Goal: Task Accomplishment & Management: Use online tool/utility

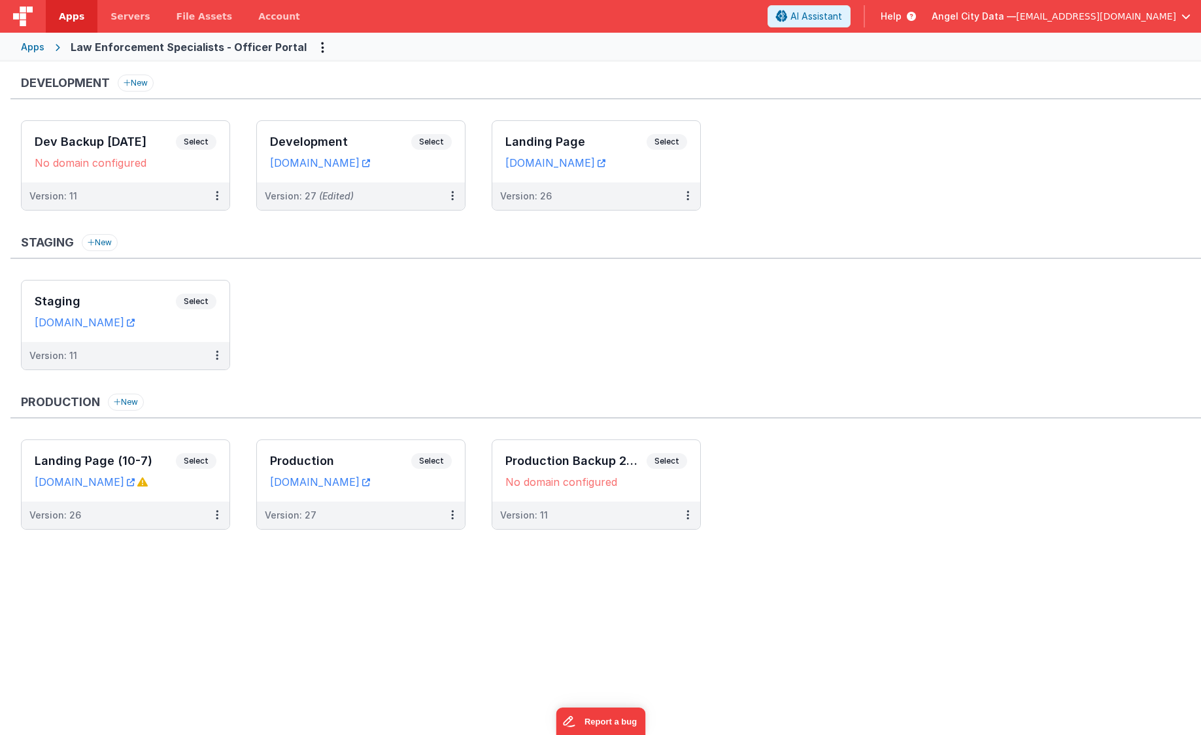
click at [44, 48] on div "Apps Law Enforcement Specialists - Officer Portal" at bounding box center [600, 47] width 1201 height 29
click at [34, 44] on div "Apps" at bounding box center [33, 47] width 24 height 13
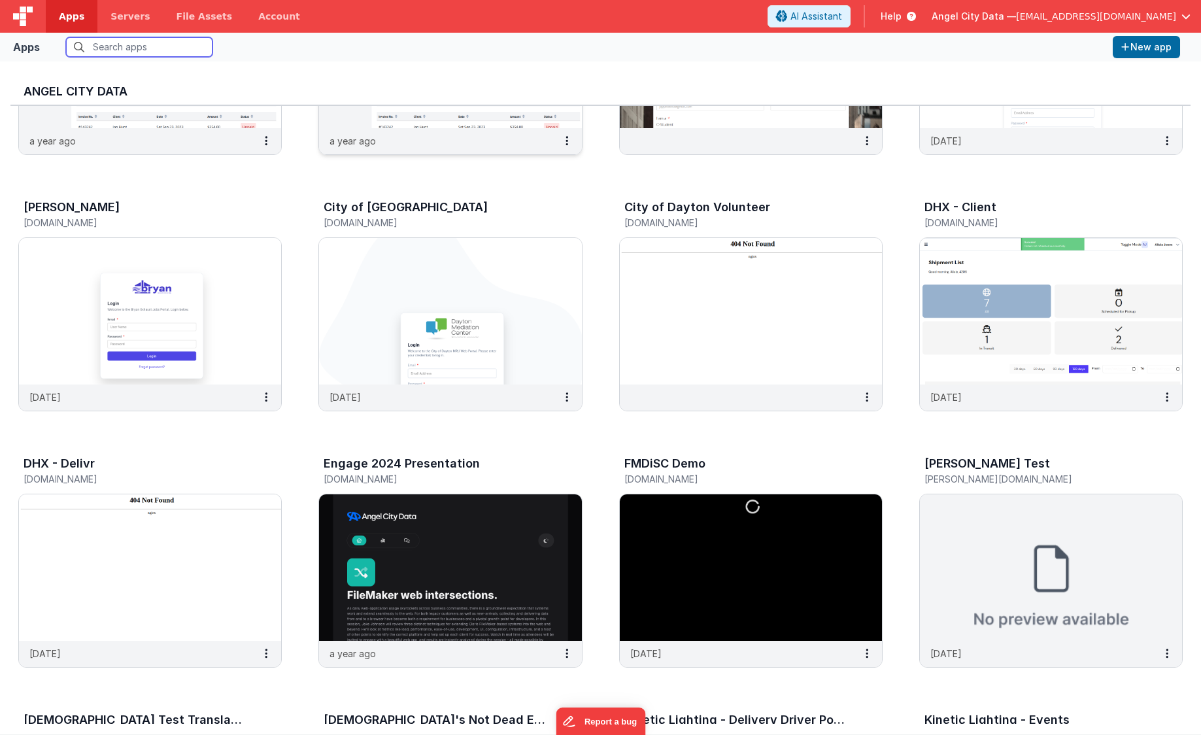
scroll to position [187, 0]
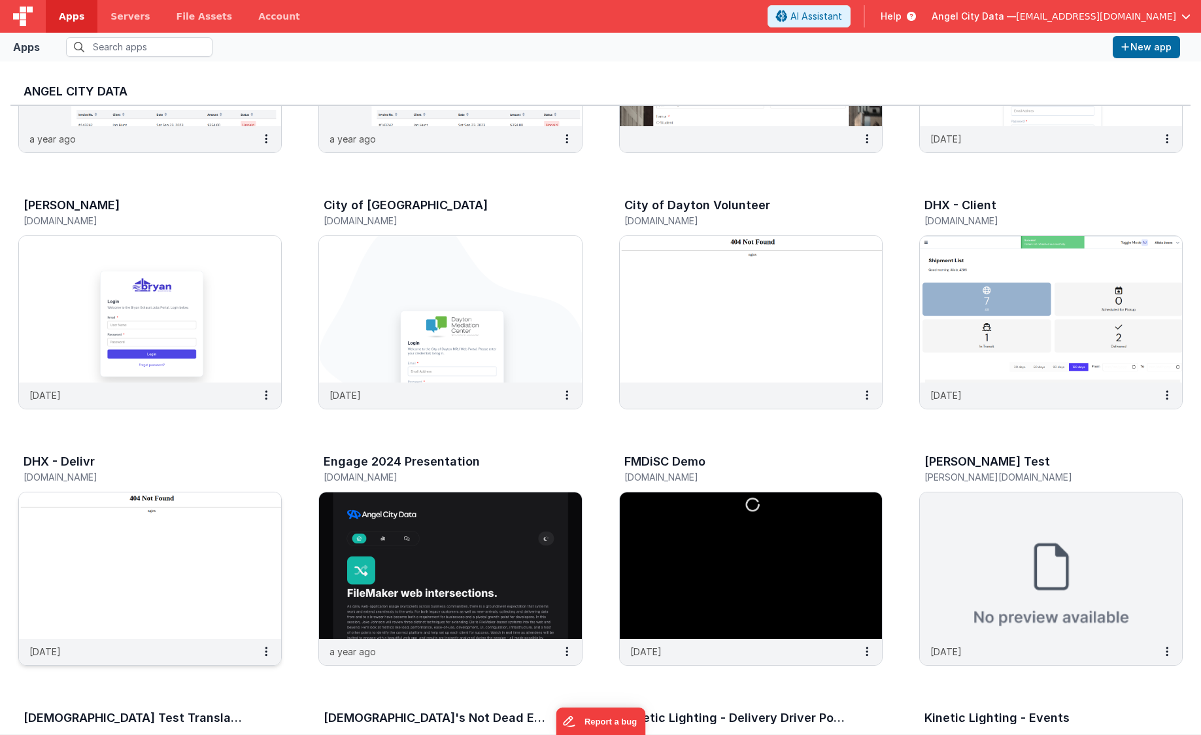
click at [105, 608] on img at bounding box center [150, 565] width 262 height 146
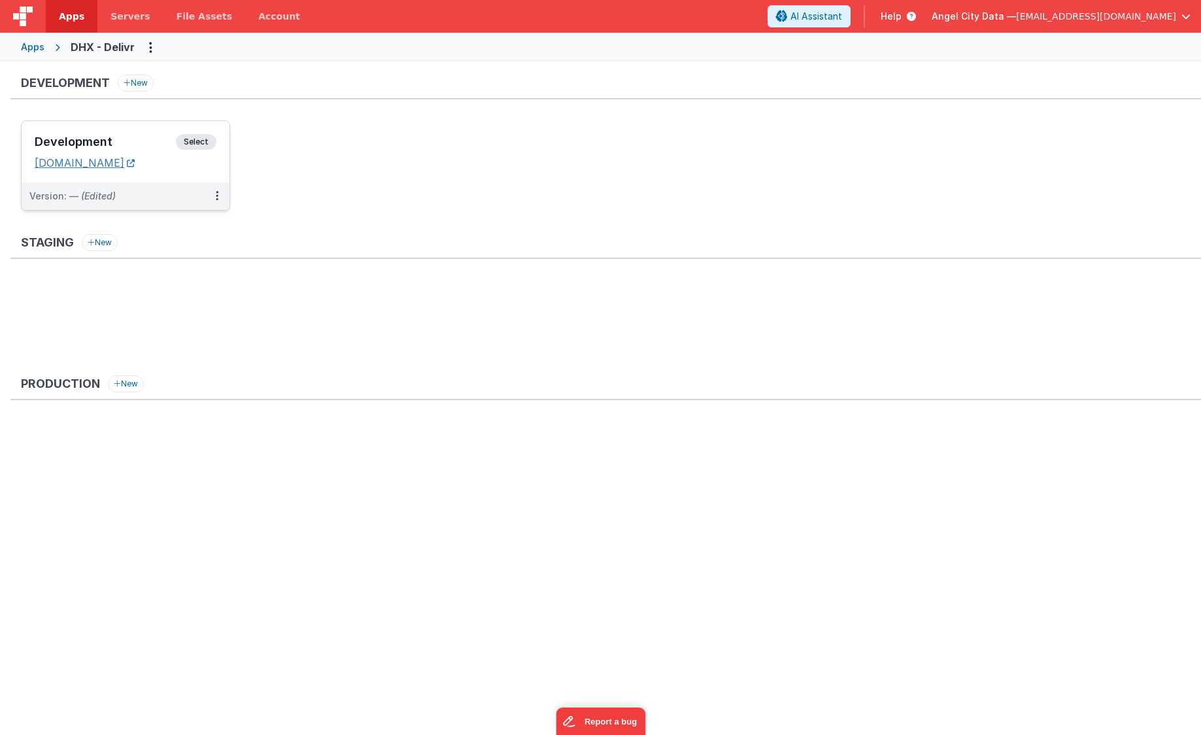
click at [135, 164] on link "[DOMAIN_NAME]" at bounding box center [85, 162] width 100 height 13
click at [182, 192] on div "Version: — (Edited)" at bounding box center [116, 196] width 175 height 13
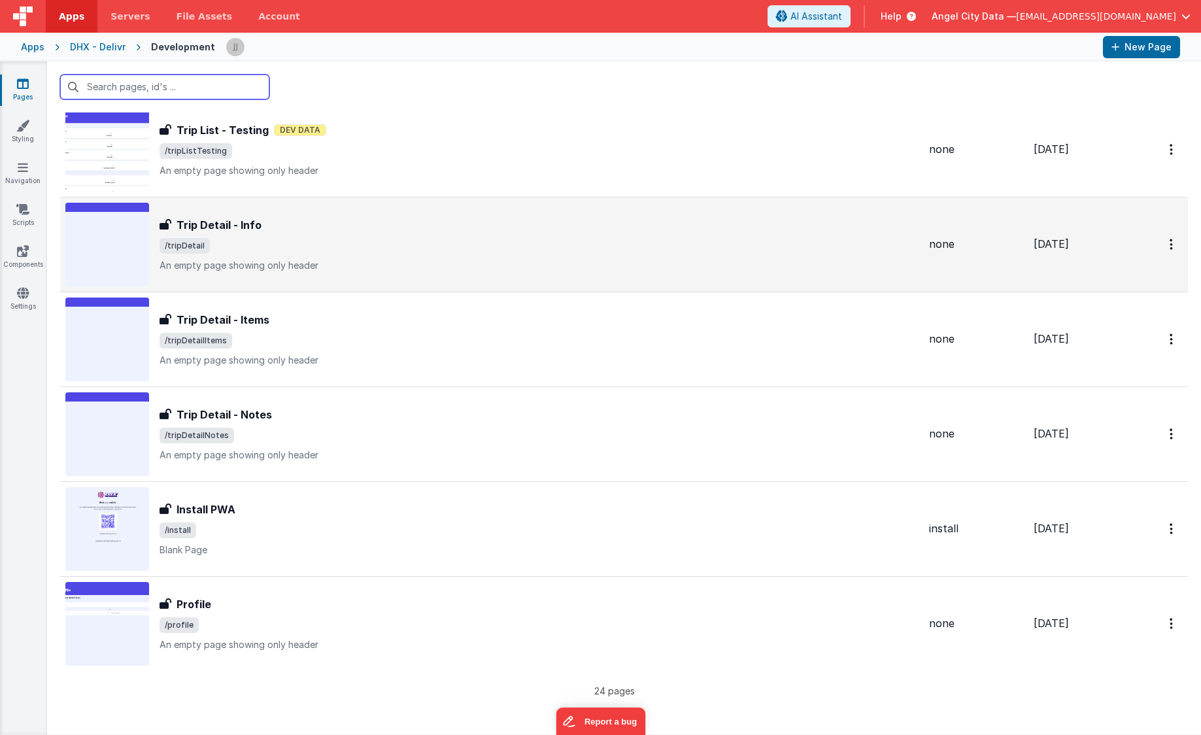
scroll to position [1744, 0]
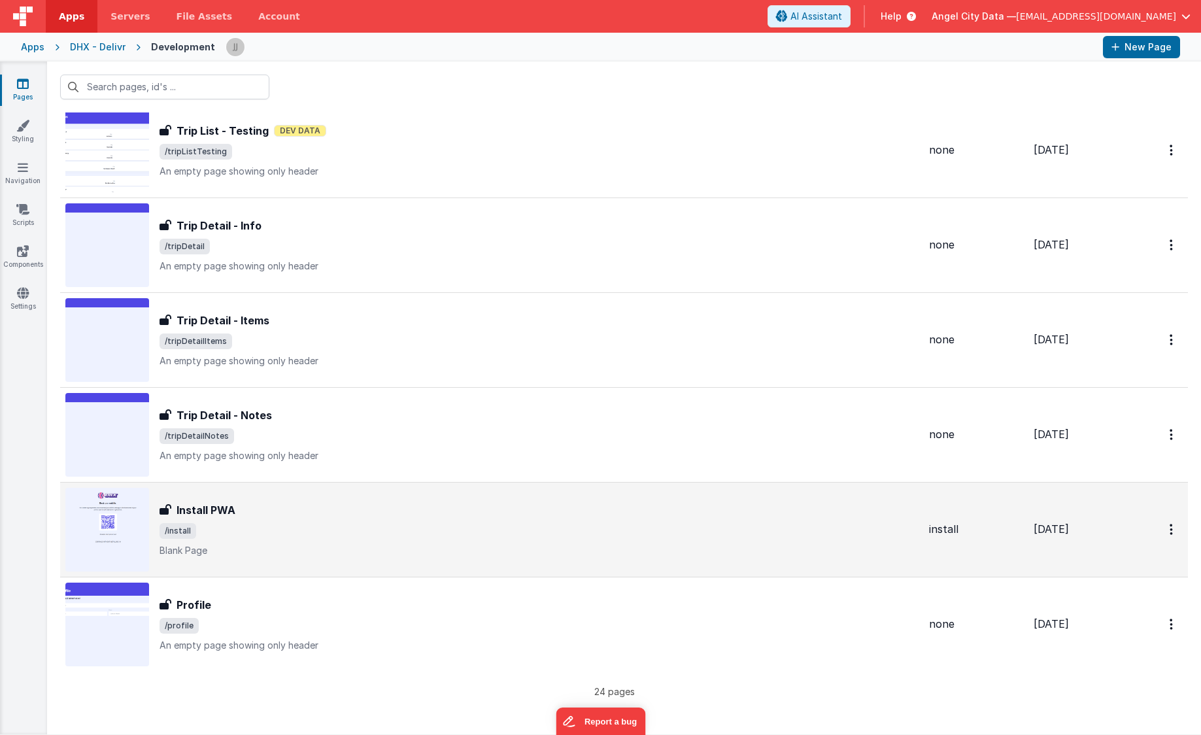
click at [258, 526] on span "/install" at bounding box center [539, 531] width 759 height 16
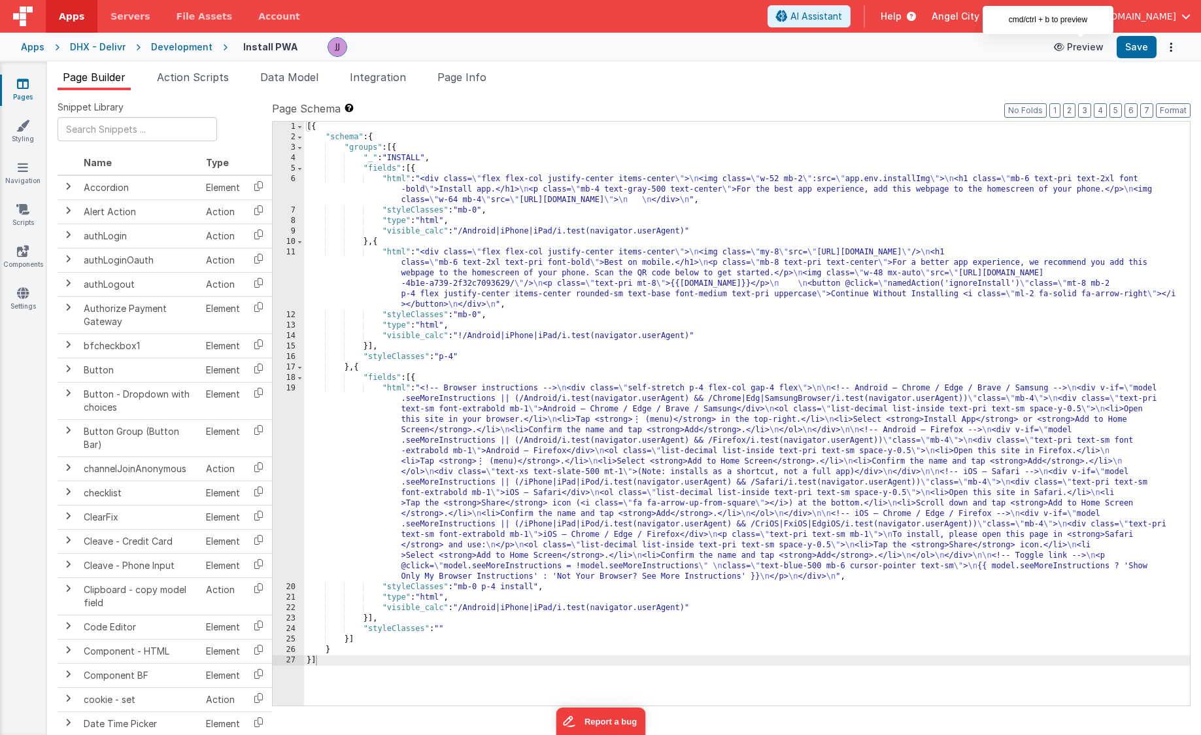
click at [1076, 50] on button "Preview" at bounding box center [1078, 47] width 65 height 21
click at [184, 46] on div "Development" at bounding box center [181, 47] width 61 height 13
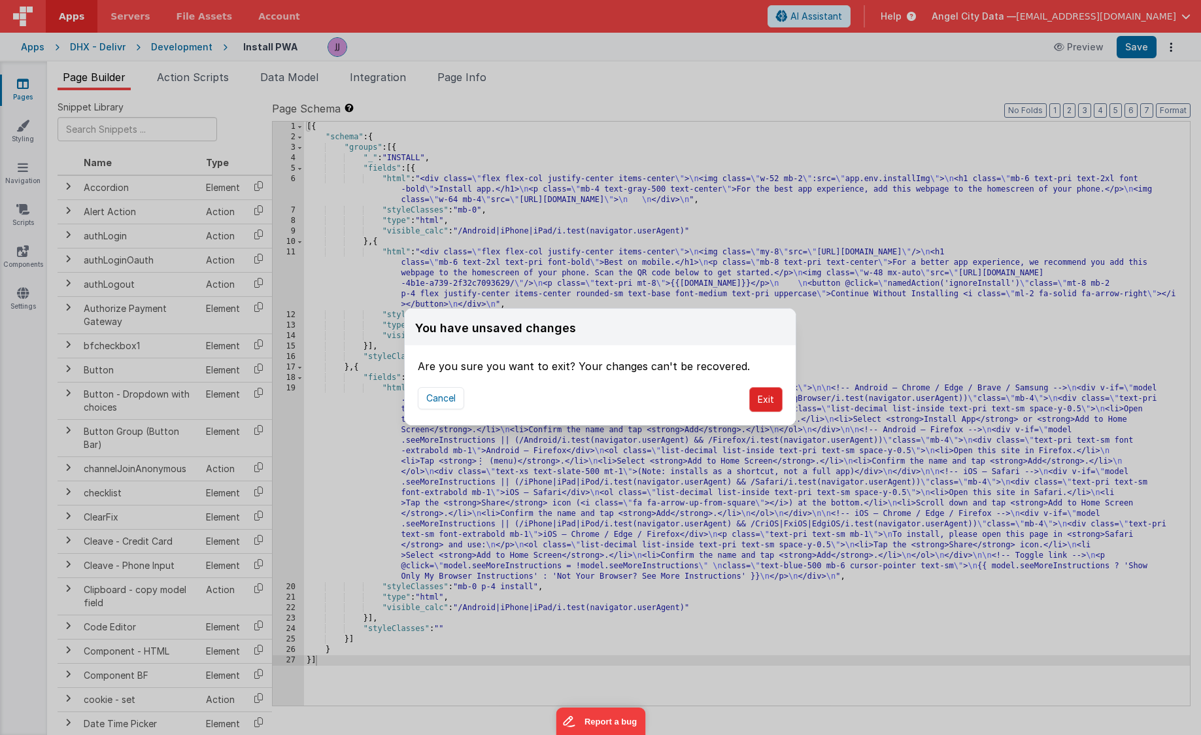
click at [766, 401] on button "Exit" at bounding box center [765, 399] width 33 height 25
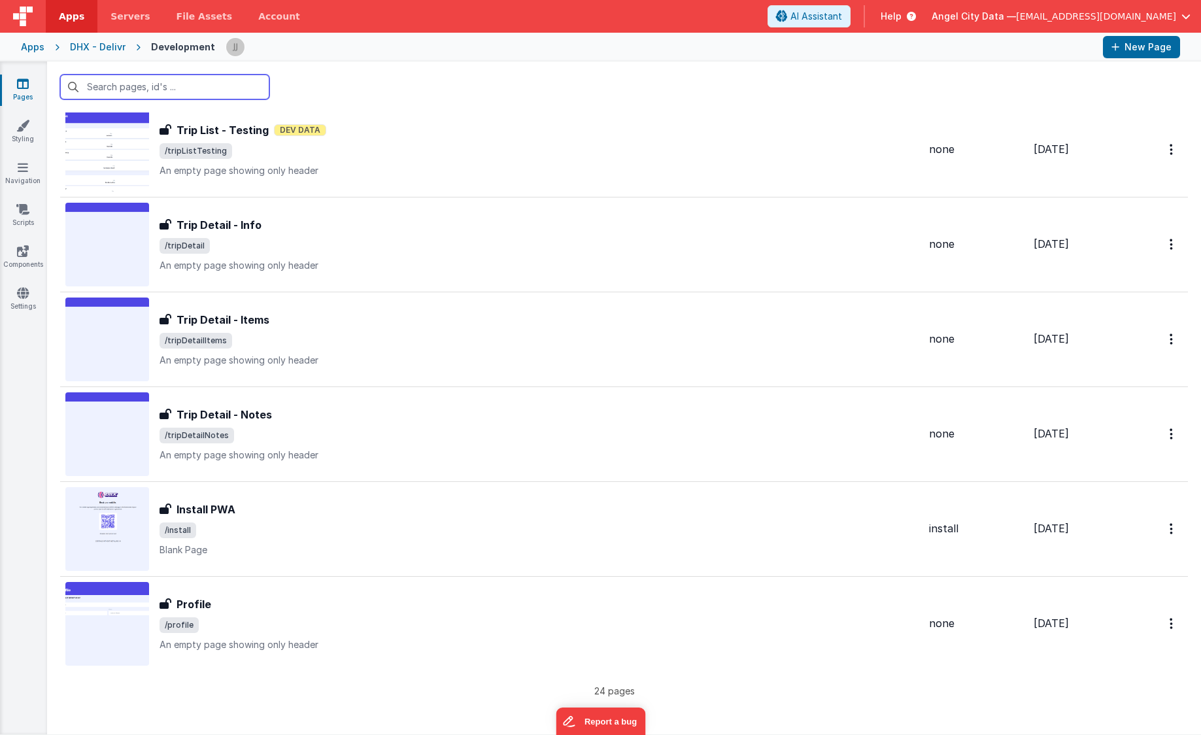
scroll to position [1744, 0]
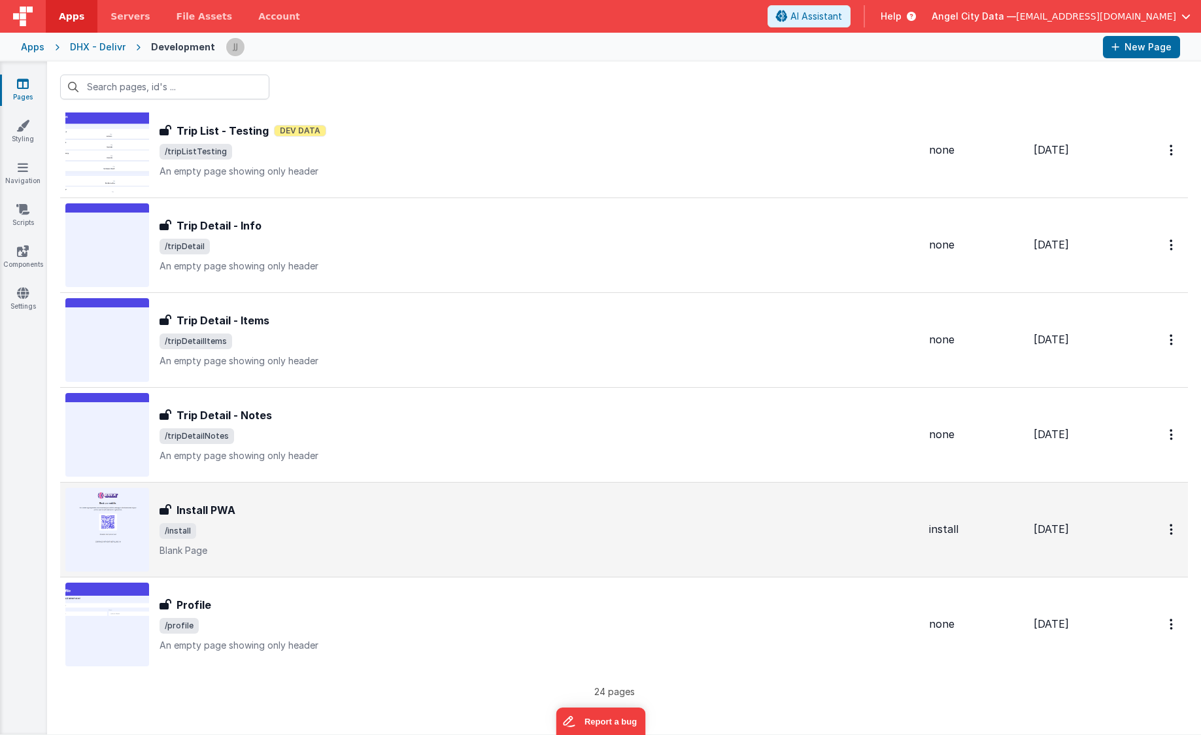
click at [235, 518] on div "Install PWA Install PWA /install Blank Page" at bounding box center [539, 529] width 759 height 55
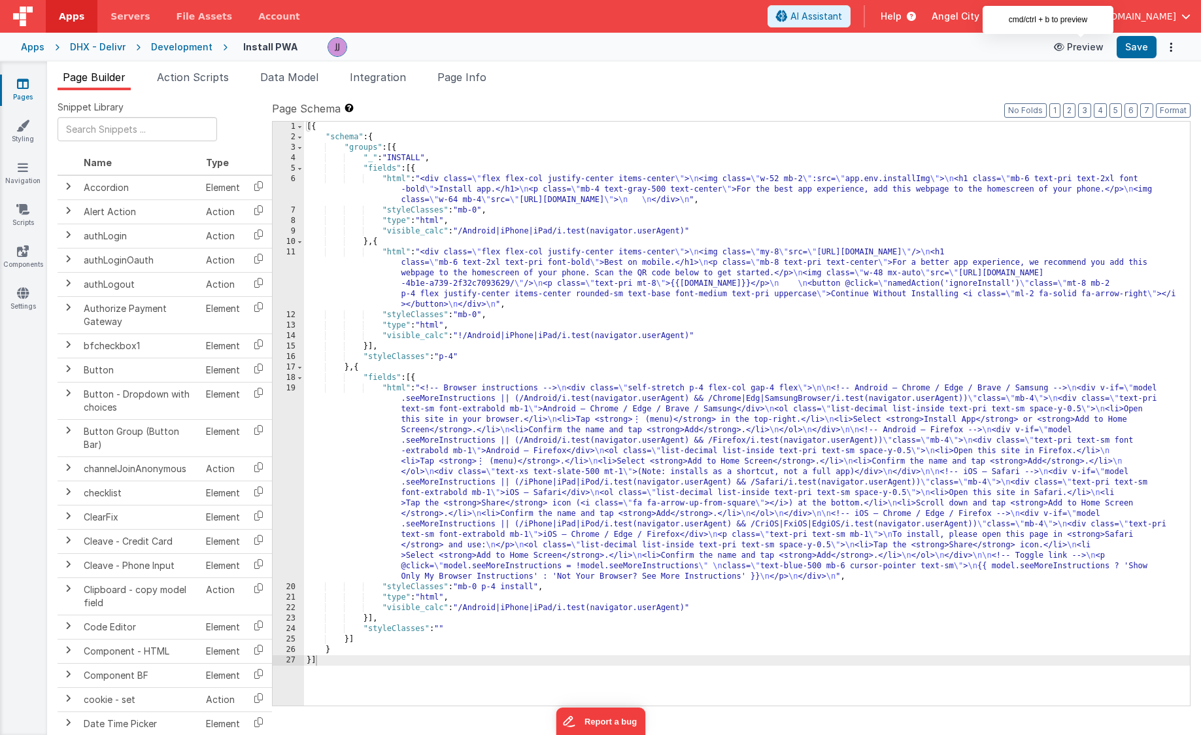
click at [1081, 49] on button "Preview" at bounding box center [1078, 47] width 65 height 21
click at [162, 46] on div "Development" at bounding box center [181, 47] width 61 height 13
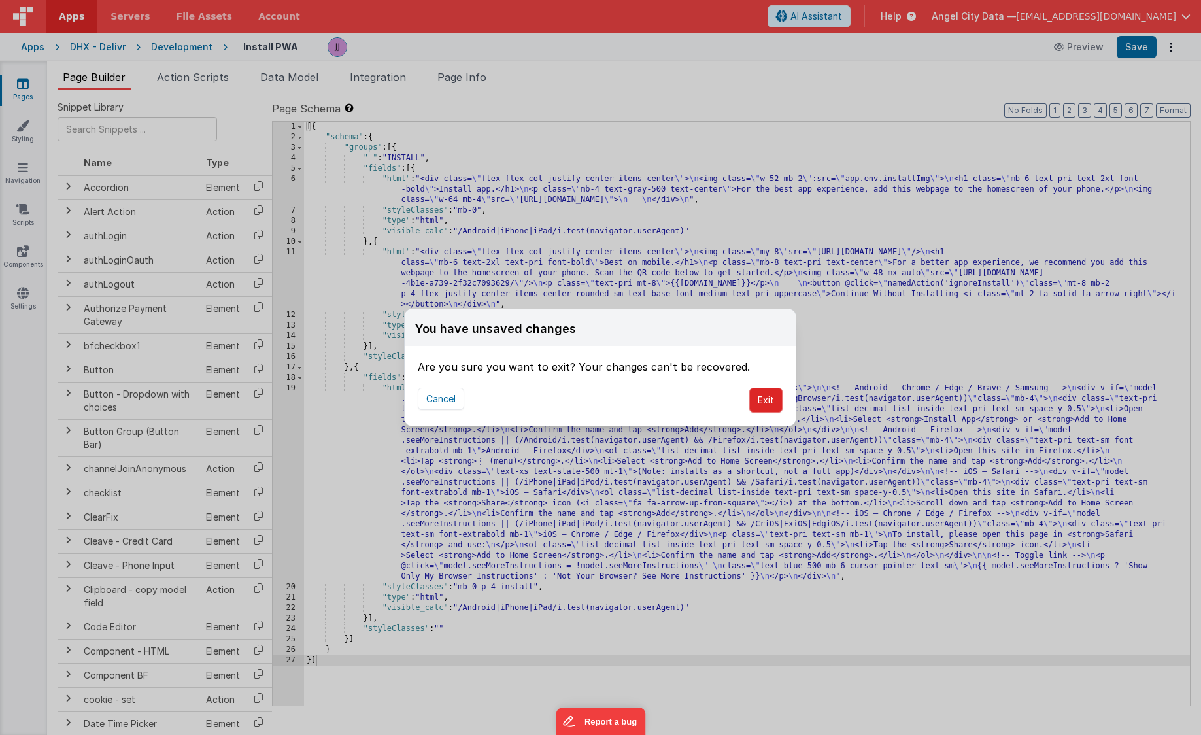
click at [761, 401] on button "Exit" at bounding box center [765, 400] width 33 height 25
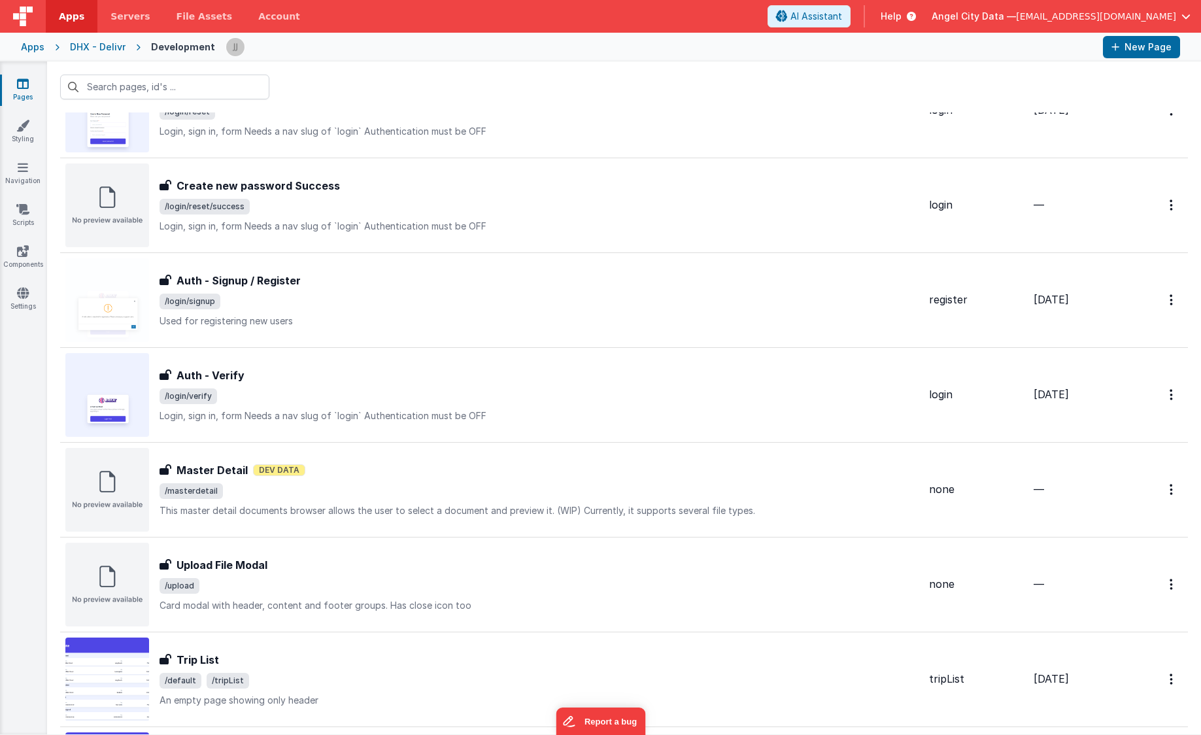
scroll to position [1126, 0]
